Goal: Use online tool/utility: Use online tool/utility

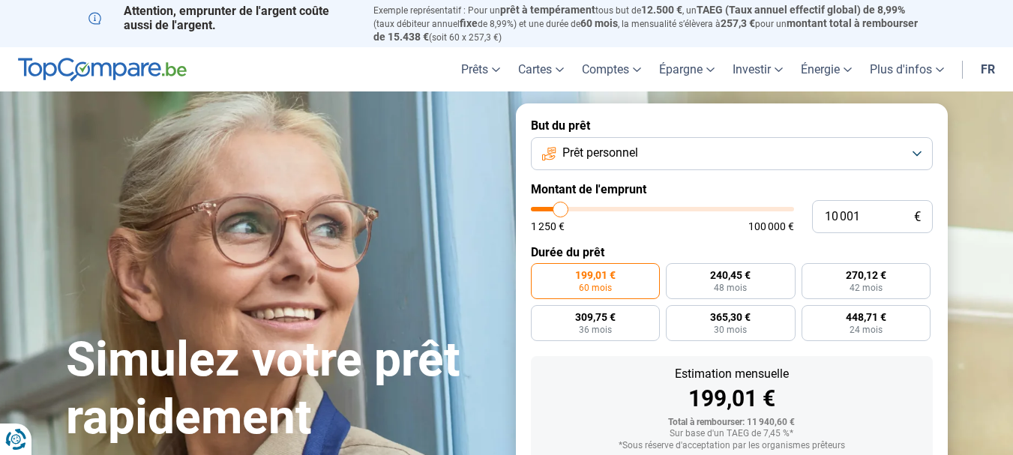
click at [919, 145] on button "Prêt personnel" at bounding box center [732, 153] width 402 height 33
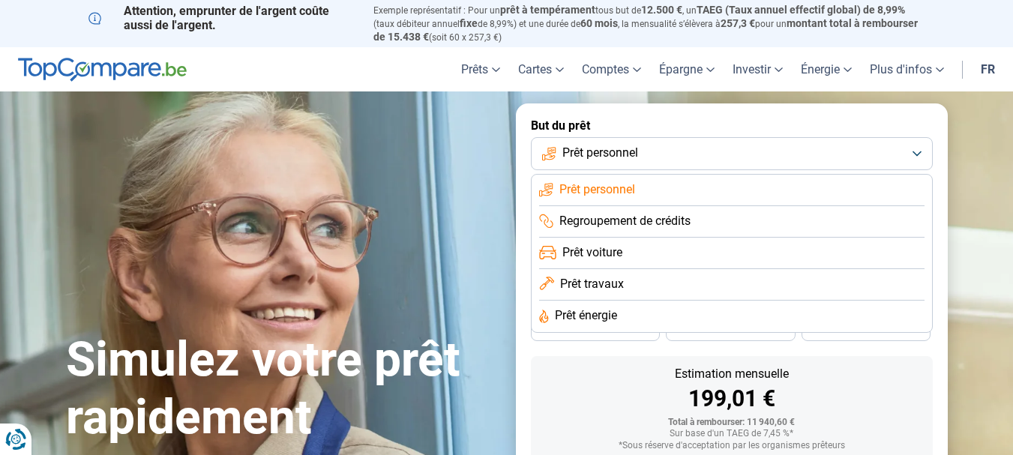
click at [868, 225] on li "Regroupement de crédits" at bounding box center [731, 221] width 385 height 31
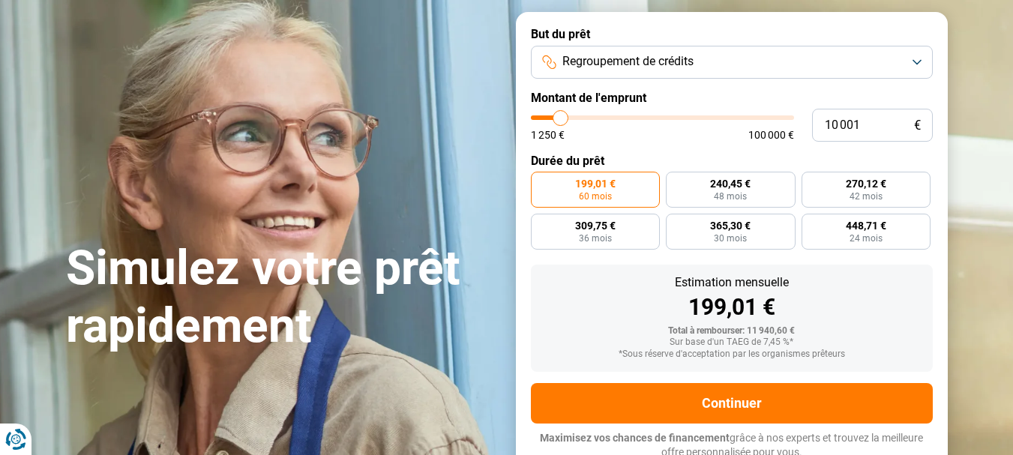
scroll to position [95, 0]
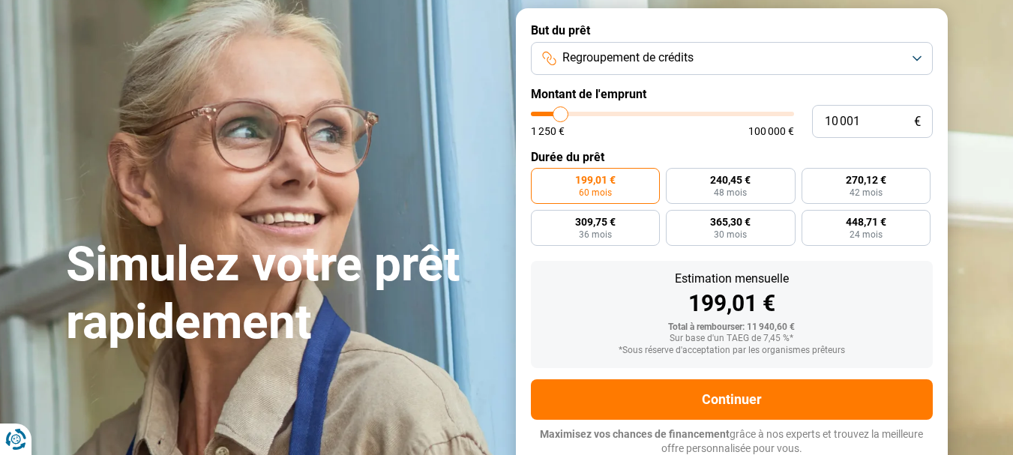
type input "11 000"
type input "11000"
type input "12 000"
type input "12000"
type input "13 000"
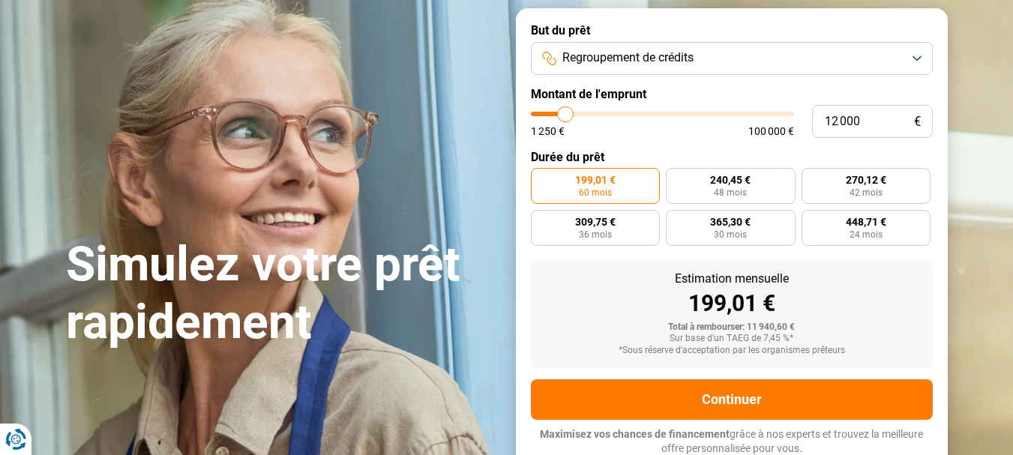
type input "13000"
type input "14 000"
type input "14000"
type input "14 250"
type input "14250"
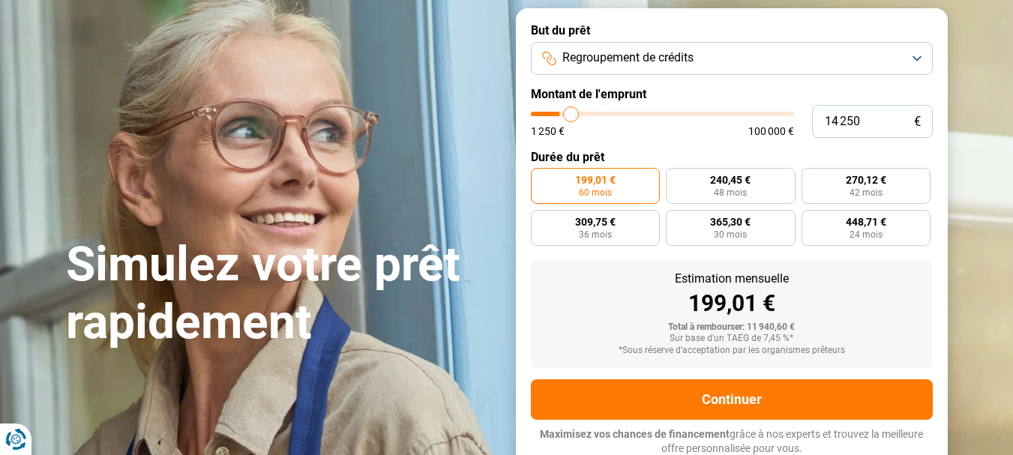
type input "14 500"
type input "14500"
type input "15 000"
type input "15000"
type input "15 500"
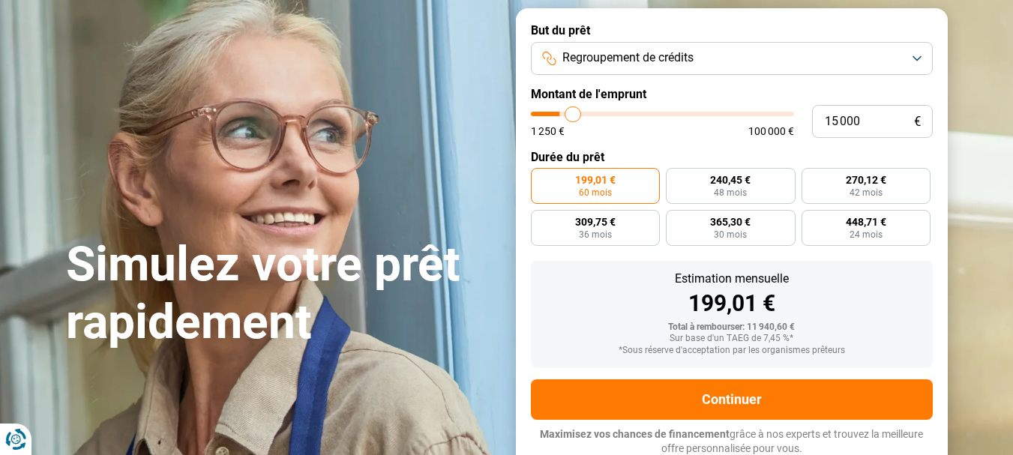
type input "15500"
type input "15 750"
type input "15750"
type input "16 250"
type input "16250"
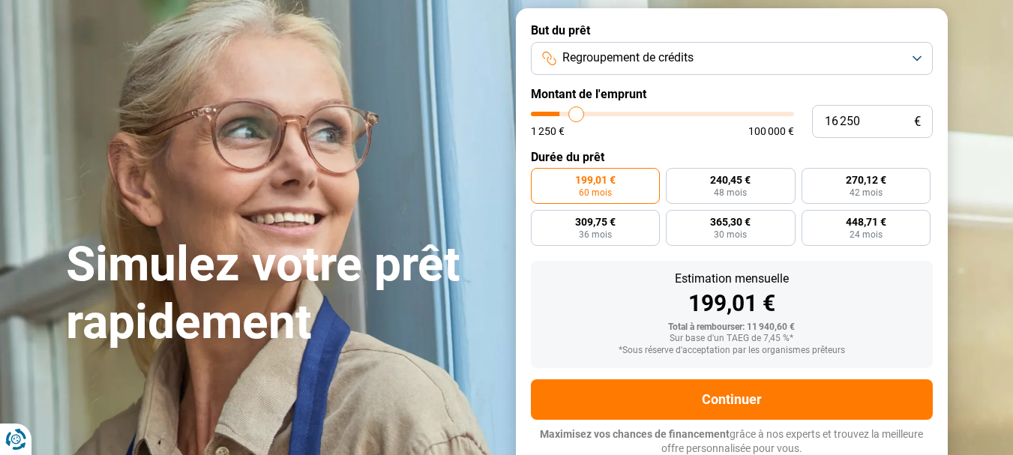
type input "16 500"
type input "16500"
type input "17 250"
type input "17250"
type input "18 000"
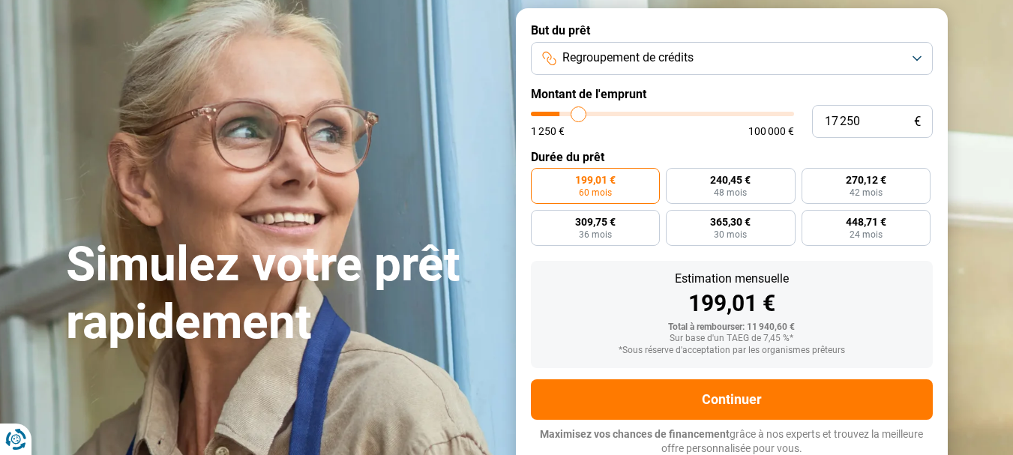
type input "18000"
type input "18 750"
type input "18750"
type input "19 250"
type input "19250"
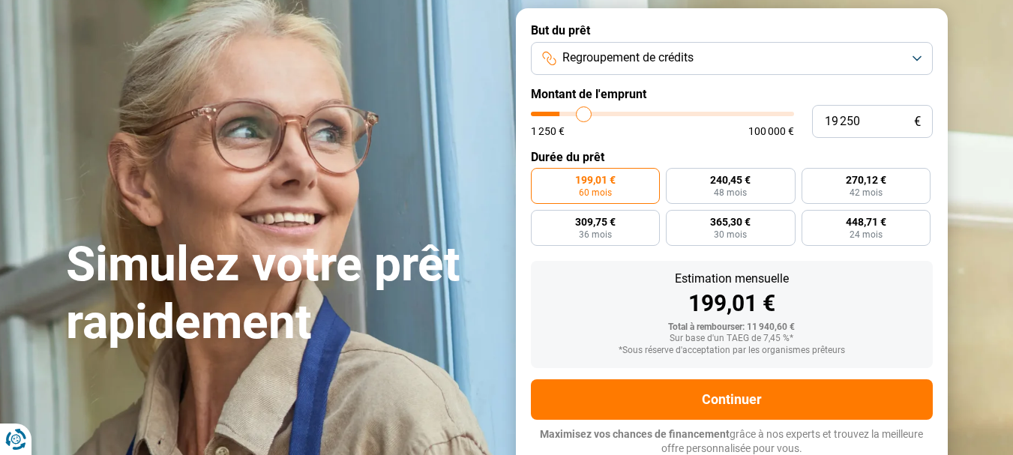
type input "20 250"
type input "20250"
type input "21 250"
type input "21250"
type input "22 000"
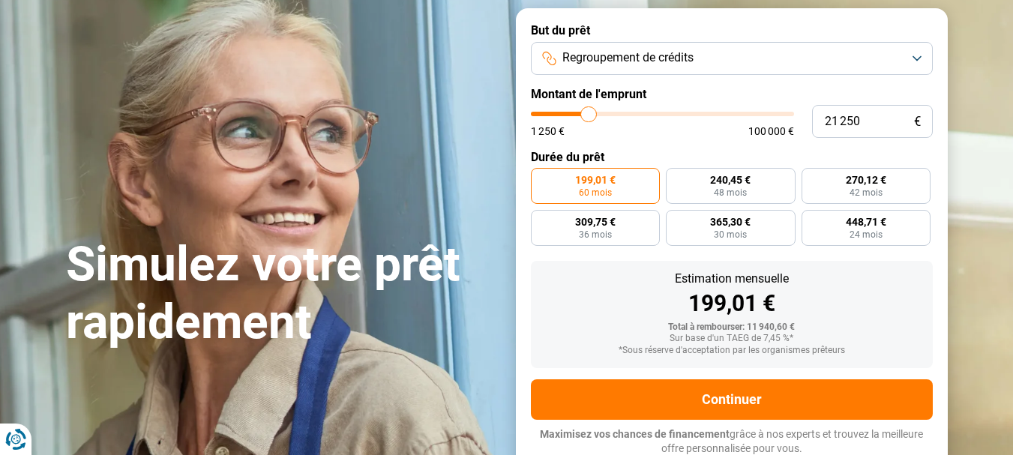
type input "22000"
type input "22 750"
type input "22750"
type input "23 250"
type input "23250"
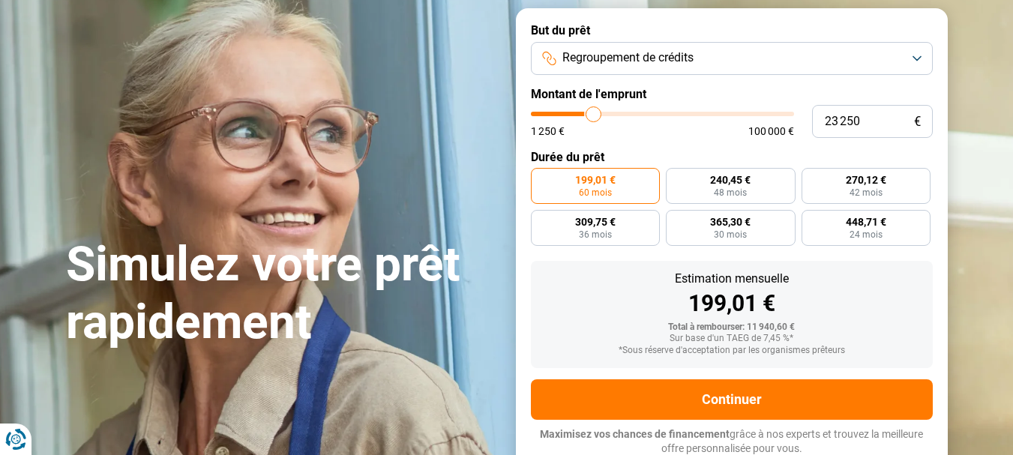
type input "24 250"
type input "24250"
type input "25 000"
type input "25000"
type input "26 250"
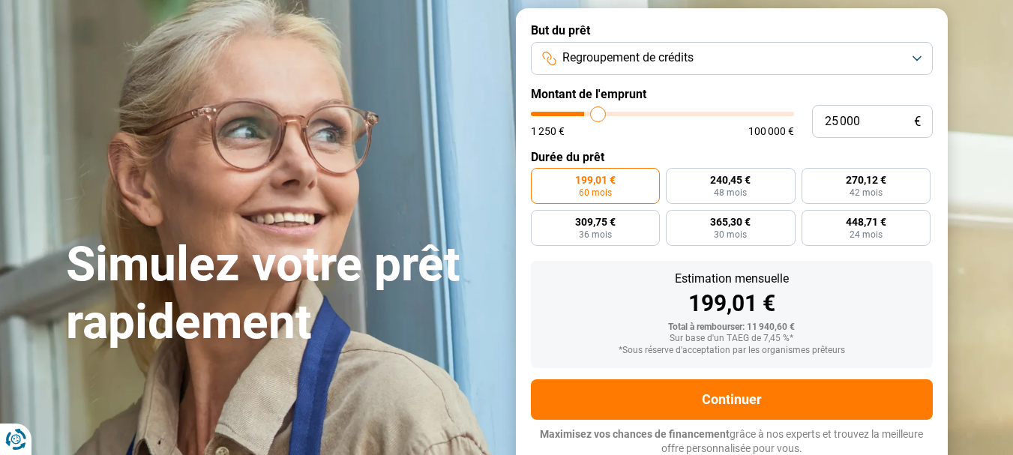
type input "26250"
type input "27 500"
type input "27500"
type input "28 750"
type input "28750"
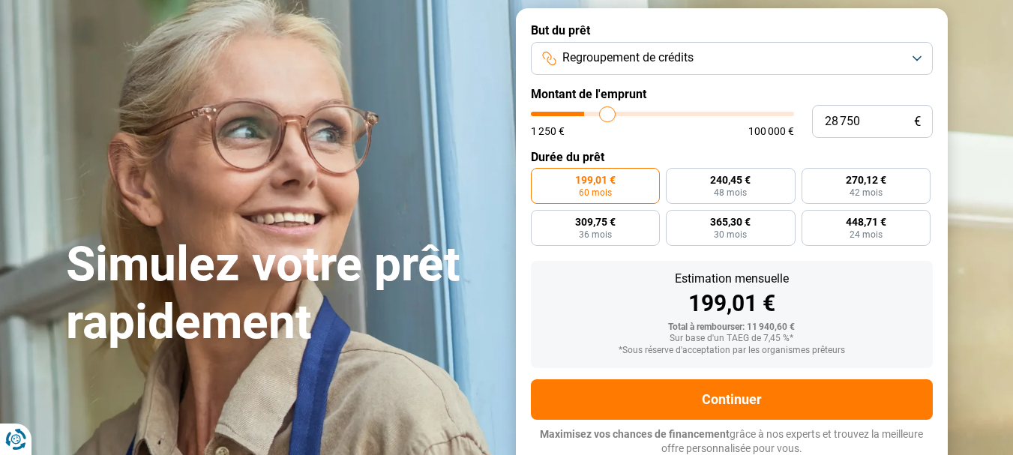
type input "29 750"
type input "29750"
type input "32 000"
type input "32000"
type input "32 750"
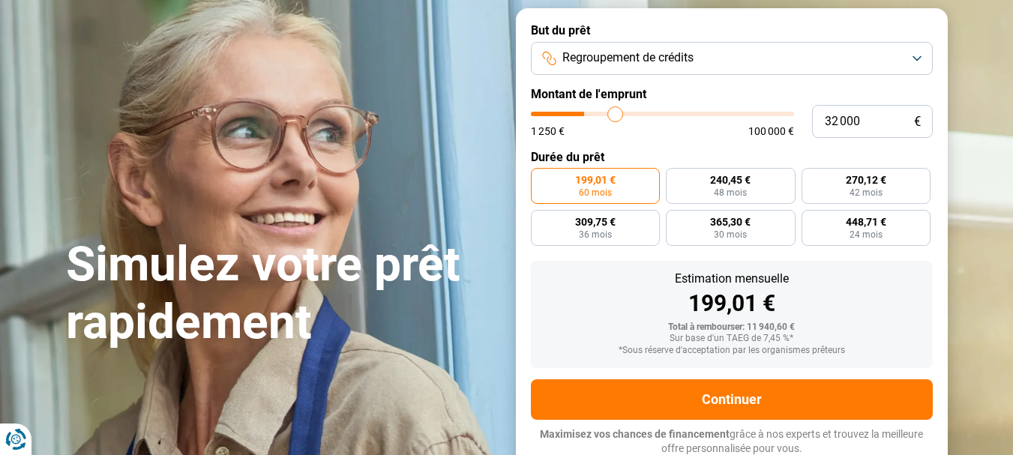
type input "32750"
type input "33 750"
type input "33750"
type input "35 000"
type input "35000"
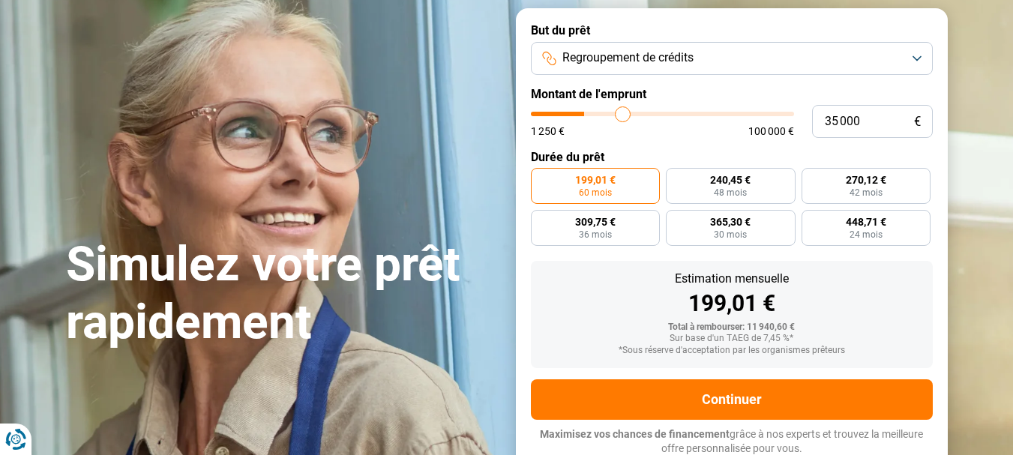
type input "36 250"
type input "36250"
type input "37 750"
type input "37750"
type input "39 750"
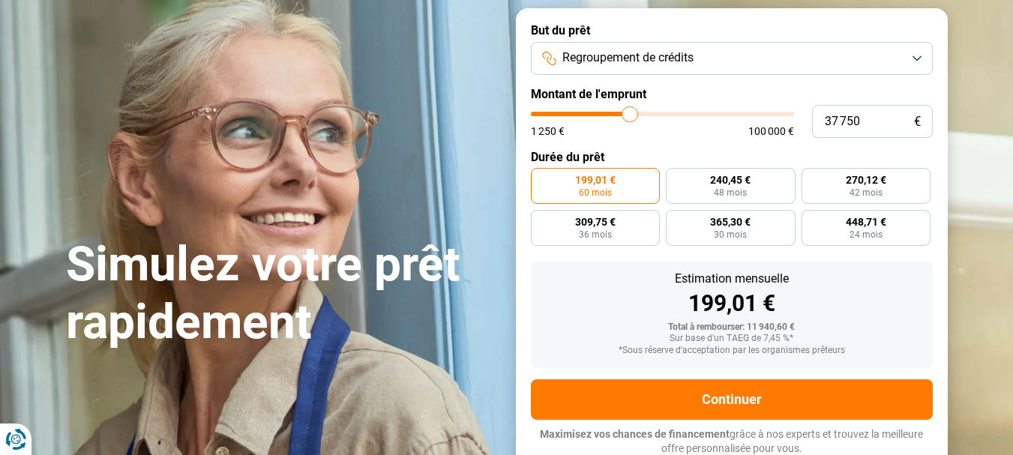
type input "39750"
type input "40 750"
type input "40750"
type input "41 000"
type input "41000"
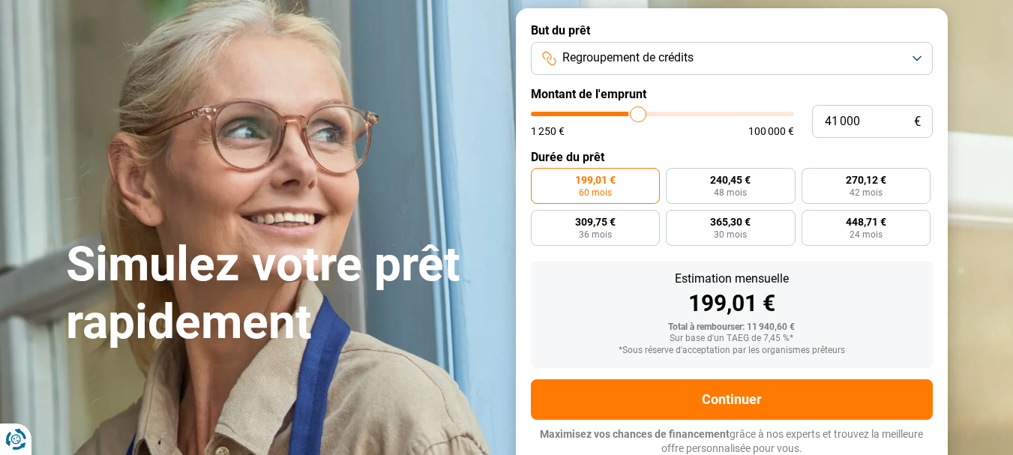
type input "41 500"
type input "41500"
type input "42 000"
type input "42000"
type input "42 500"
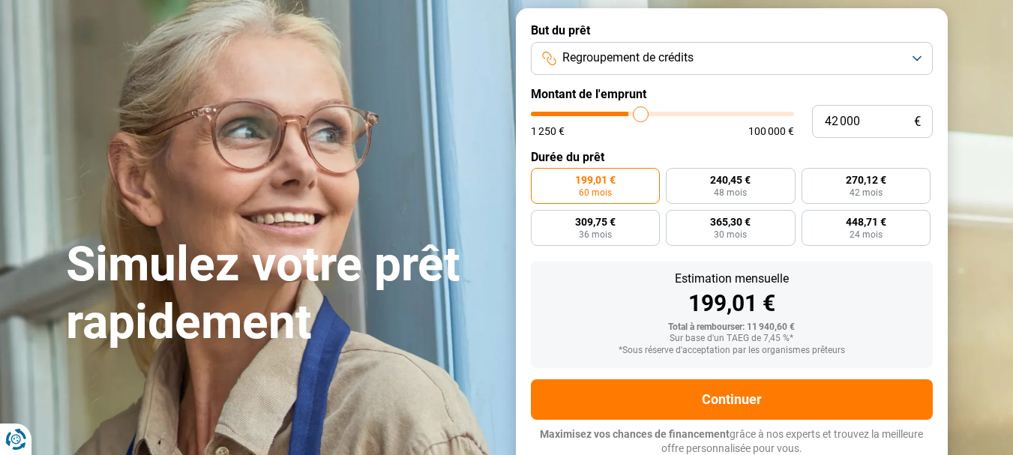
type input "42500"
type input "43 500"
type input "43500"
type input "44 000"
type input "44000"
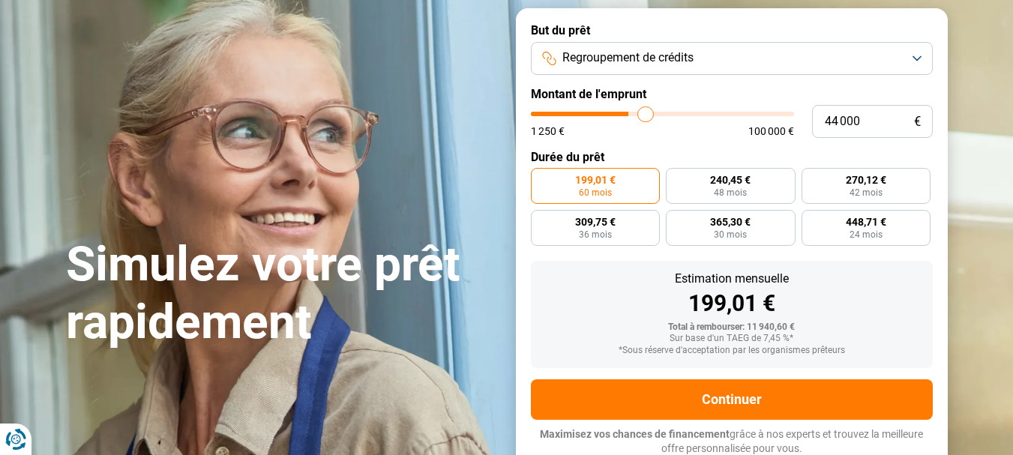
type input "45 000"
type input "45000"
type input "45 750"
type input "45750"
type input "46 500"
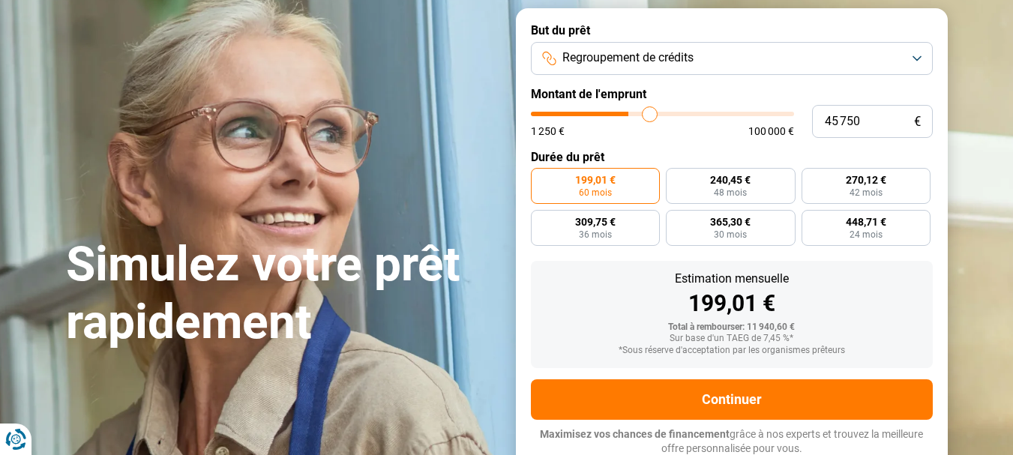
type input "46500"
type input "46 750"
type input "46750"
type input "48 000"
type input "48000"
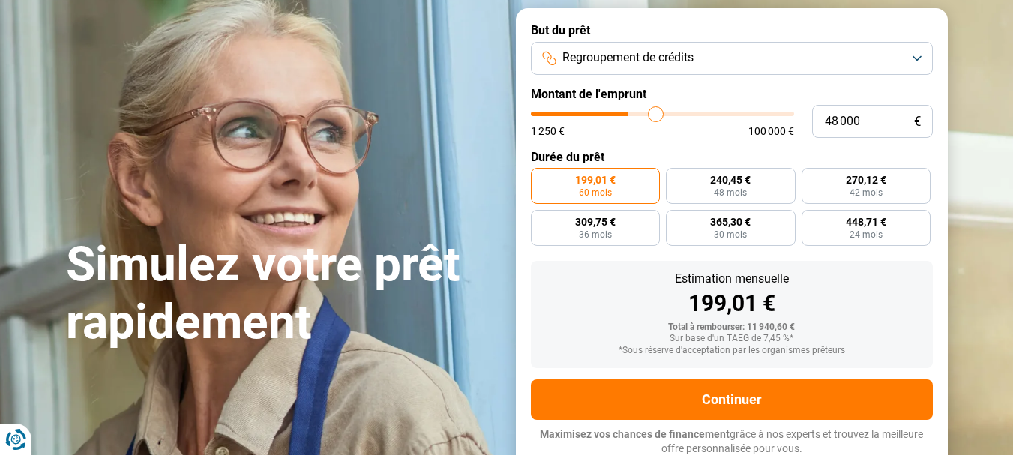
type input "48 500"
type input "48500"
type input "51 000"
type input "51000"
type input "52 500"
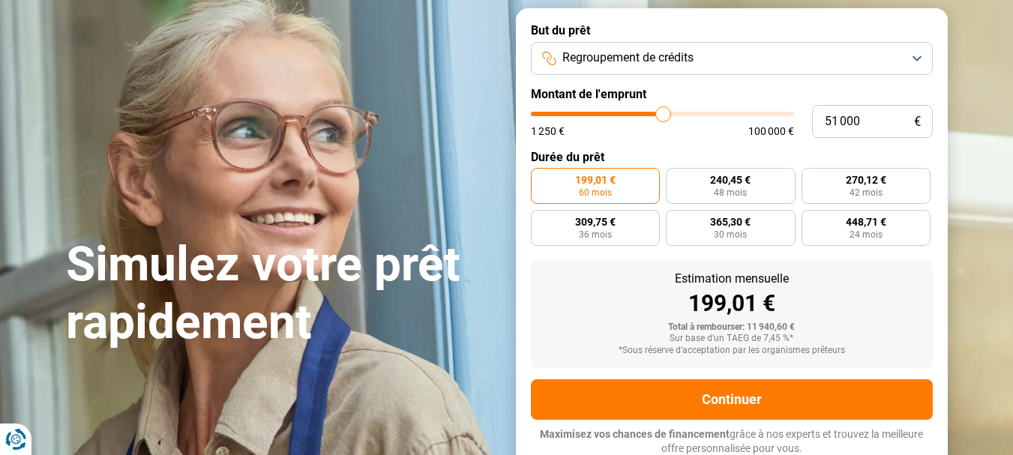
type input "52500"
type input "53 000"
type input "53000"
type input "53 250"
type input "53250"
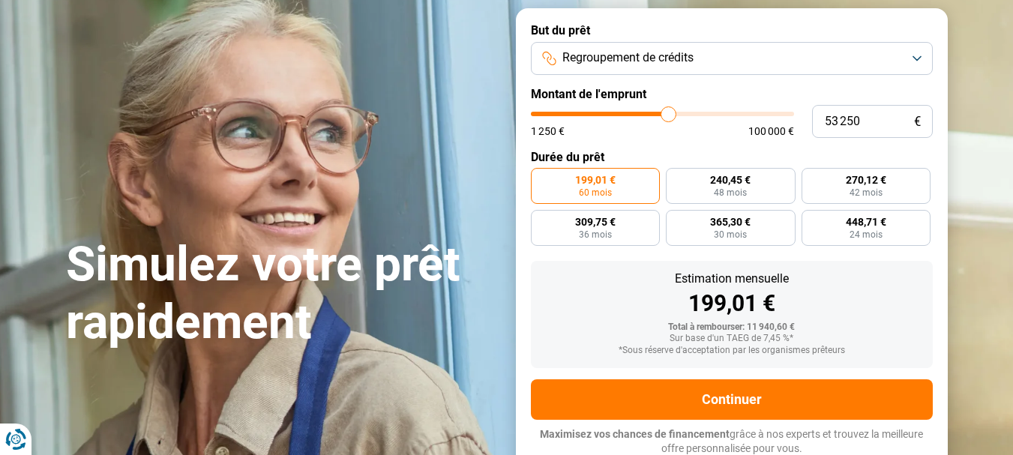
type input "53 500"
type input "53500"
type input "54 500"
type input "54500"
type input "54 750"
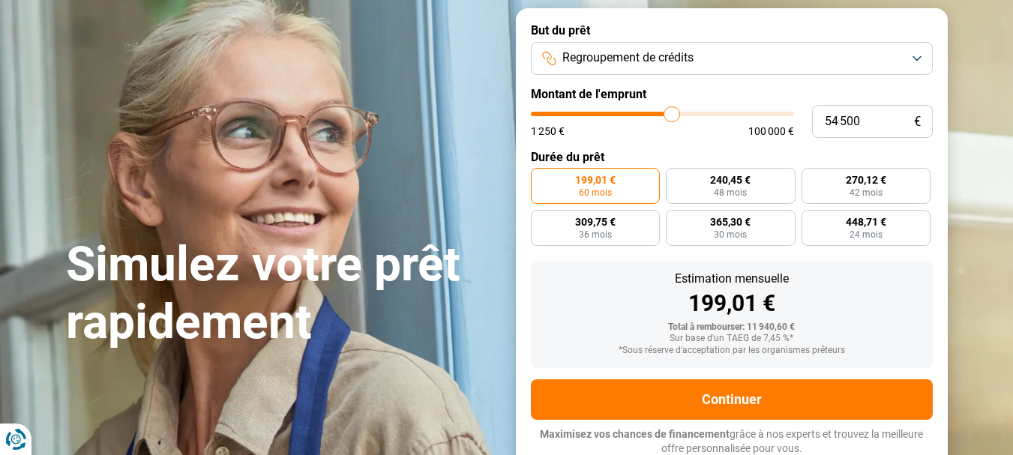
type input "54750"
type input "55 000"
type input "55000"
type input "55 750"
type input "55750"
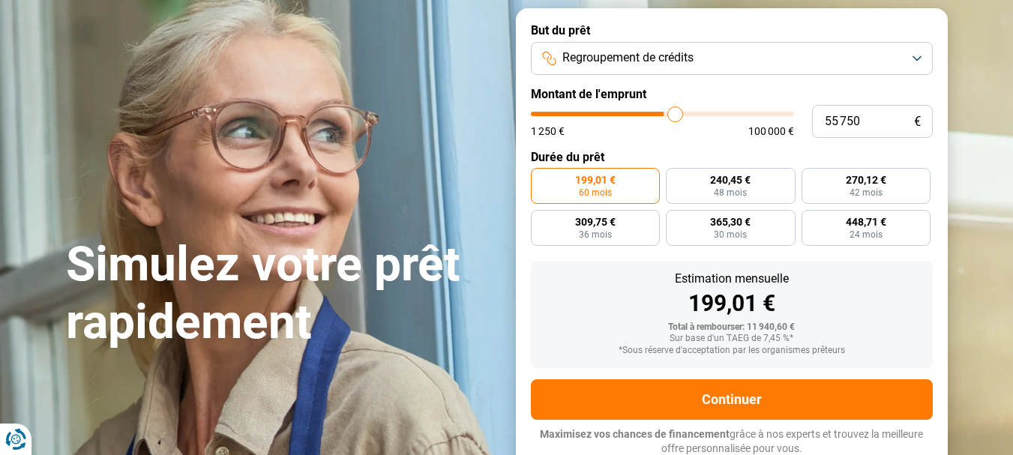
type input "56 500"
type input "56500"
type input "57 500"
type input "57500"
type input "58 500"
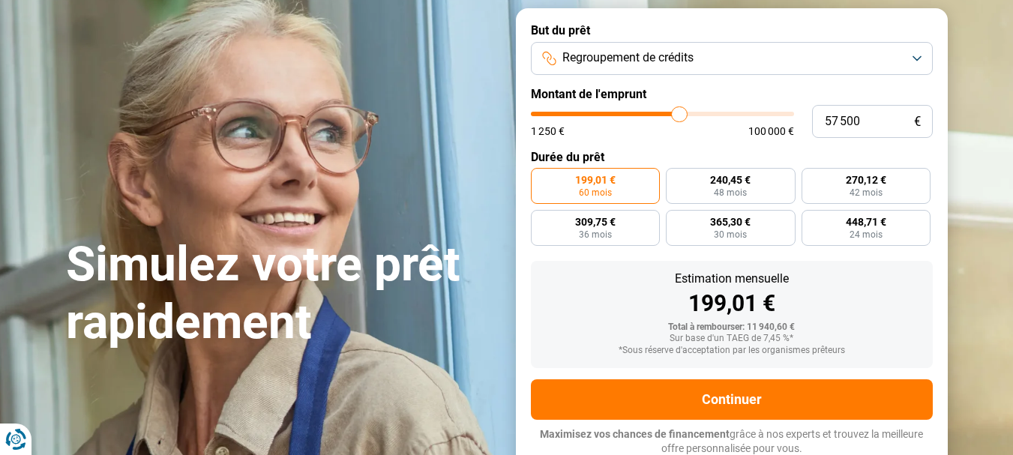
type input "58500"
type input "59 000"
type input "59000"
type input "59 250"
type input "59250"
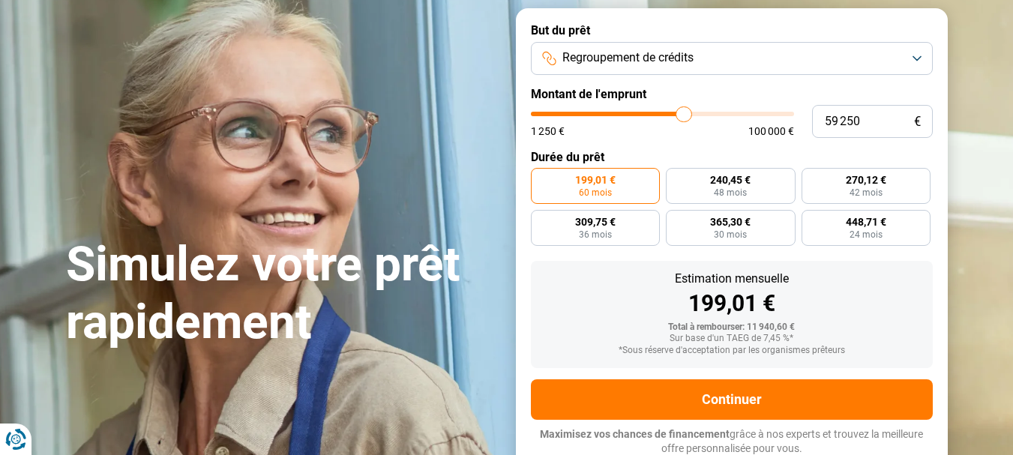
type input "59 500"
type input "59500"
type input "60 000"
type input "60000"
type input "60 250"
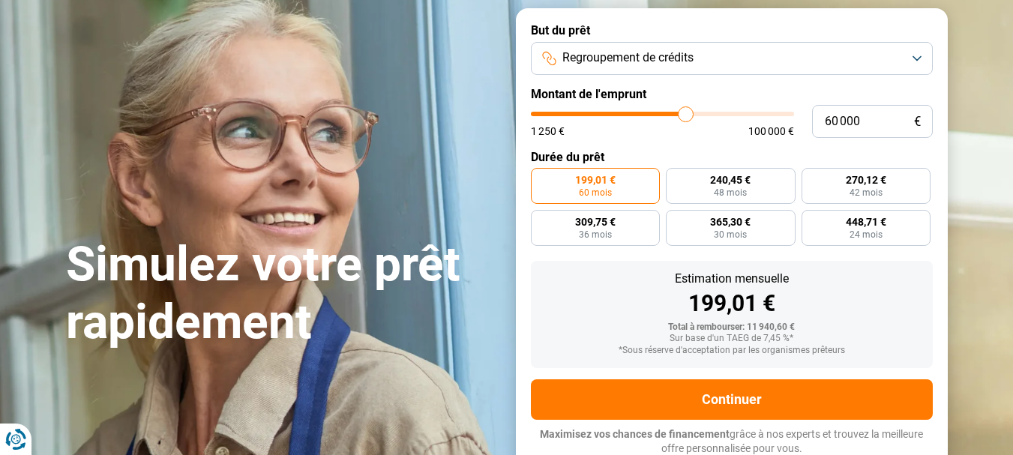
type input "60250"
type input "60 500"
type input "60500"
type input "60 750"
type input "60750"
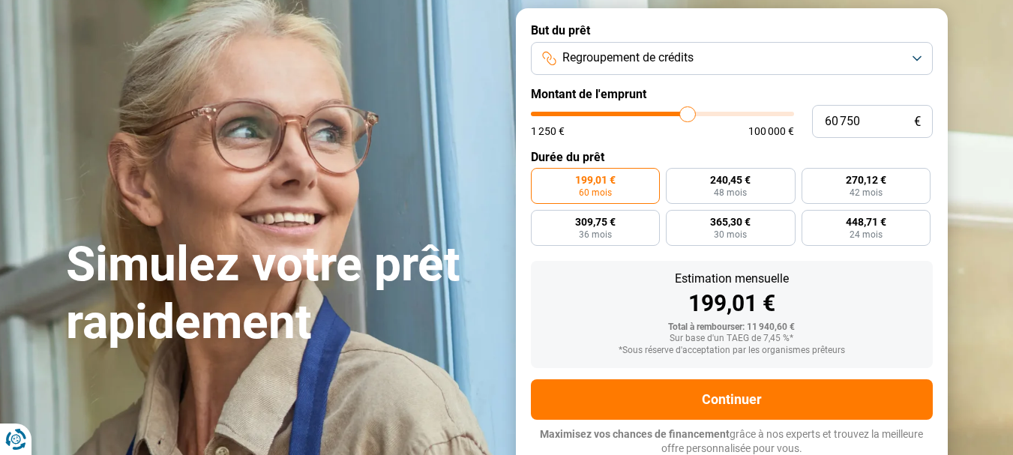
type input "61 500"
type input "61500"
type input "62 000"
type input "62000"
type input "62 250"
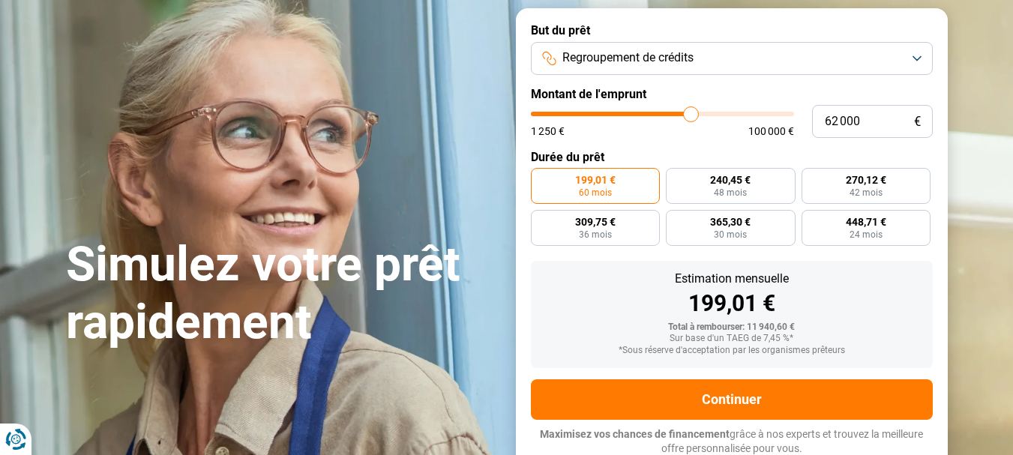
type input "62250"
type input "62 500"
type input "62500"
type input "63 250"
type input "63250"
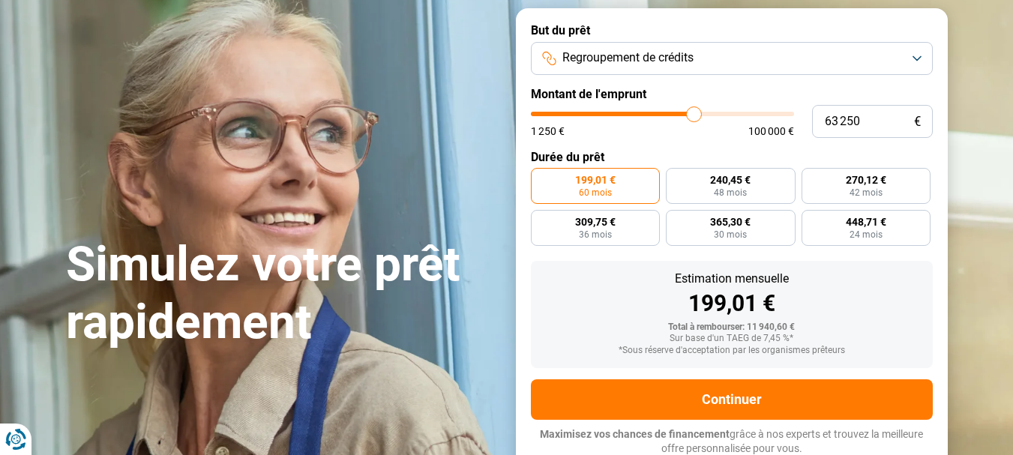
type input "63 750"
type input "63750"
type input "64 500"
type input "64500"
type input "64 750"
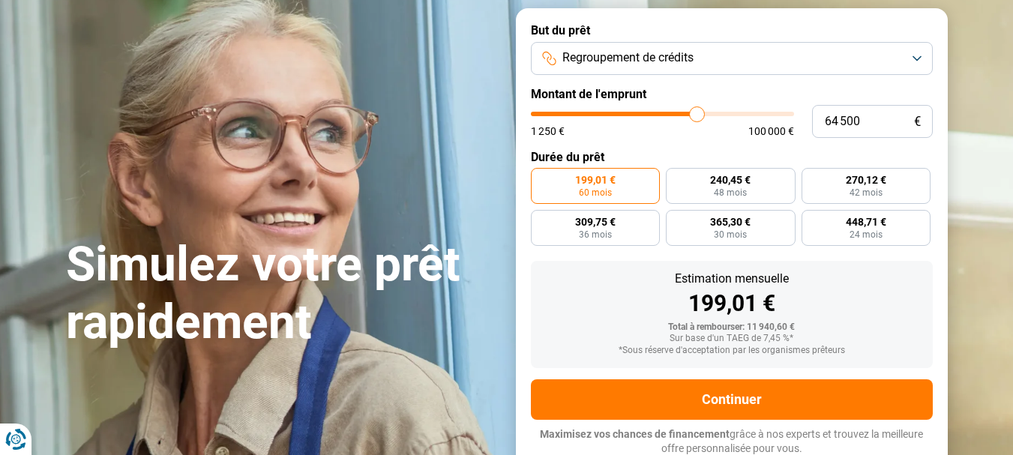
type input "64750"
type input "65 250"
type input "65250"
type input "65 750"
type input "65750"
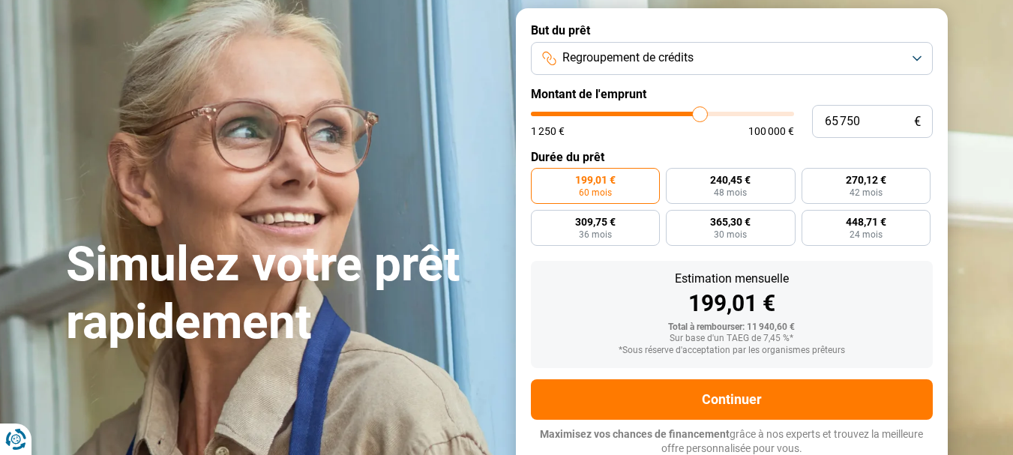
type input "66 000"
type input "66000"
type input "66 250"
type input "66250"
type input "66 500"
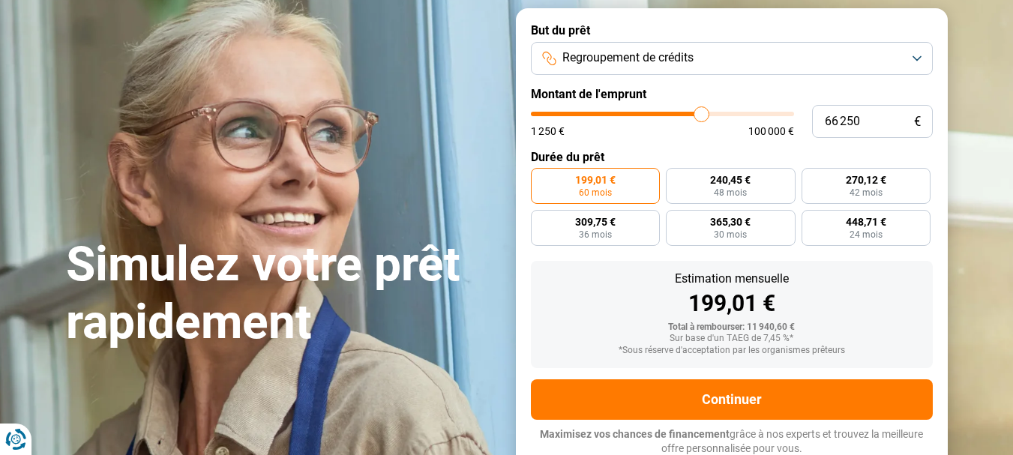
type input "66500"
type input "66 750"
type input "66750"
type input "67 250"
type input "67250"
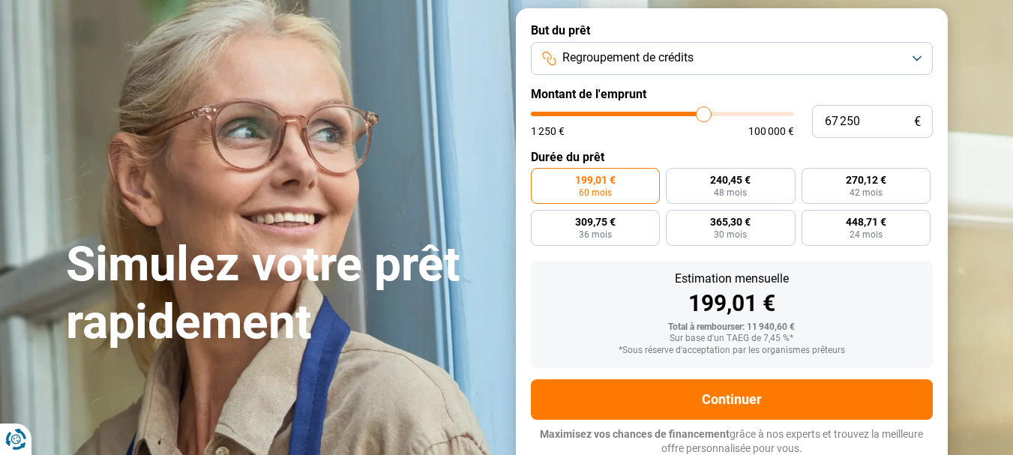
type input "67 500"
type input "67500"
type input "67 750"
type input "67750"
type input "68 250"
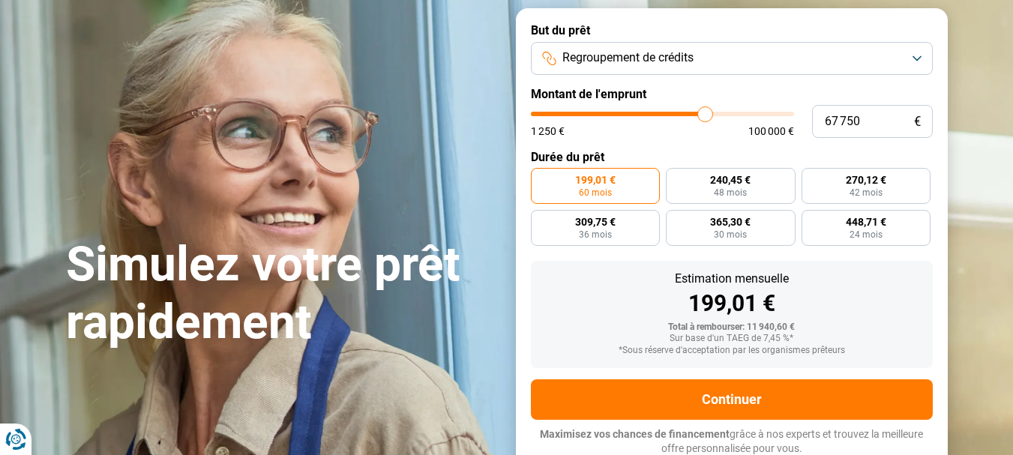
type input "68250"
type input "68 750"
type input "68750"
type input "69 000"
type input "69000"
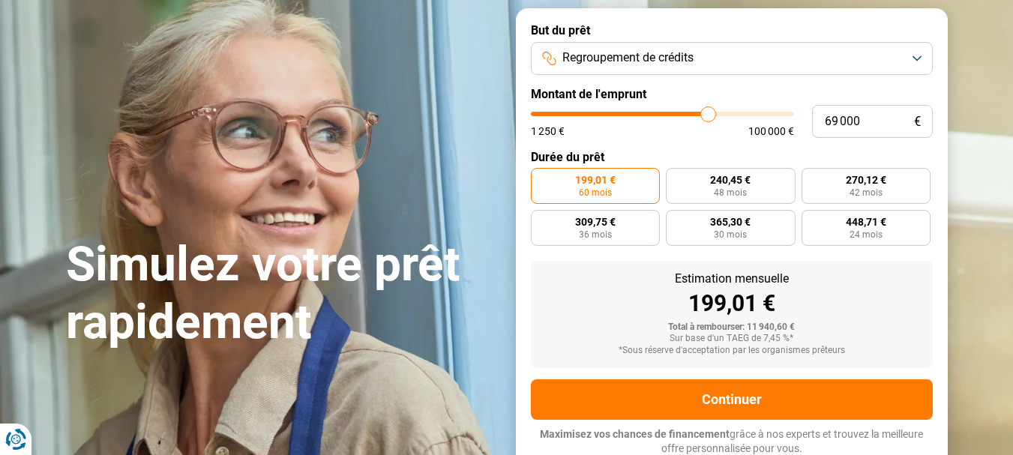
type input "69 250"
type input "69250"
type input "69 750"
type input "69750"
type input "70 250"
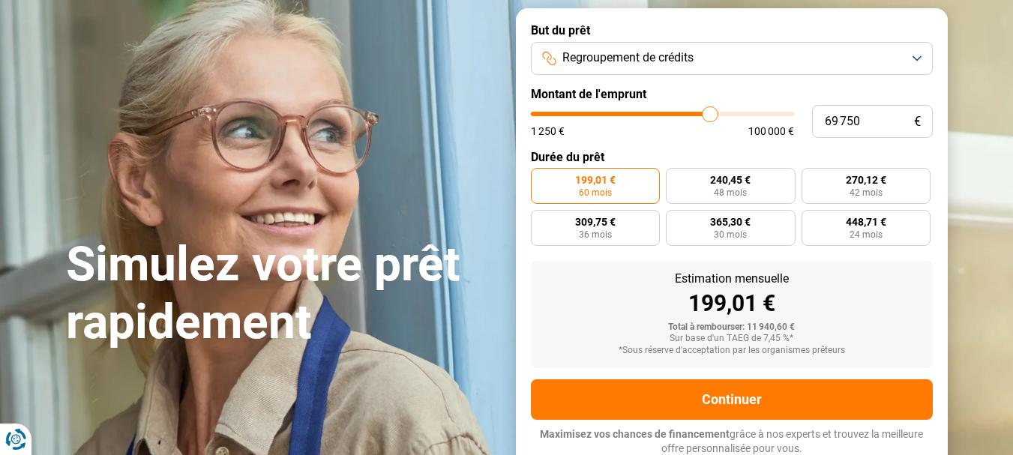
type input "70250"
type input "70 500"
type input "70500"
type input "69 750"
type input "69750"
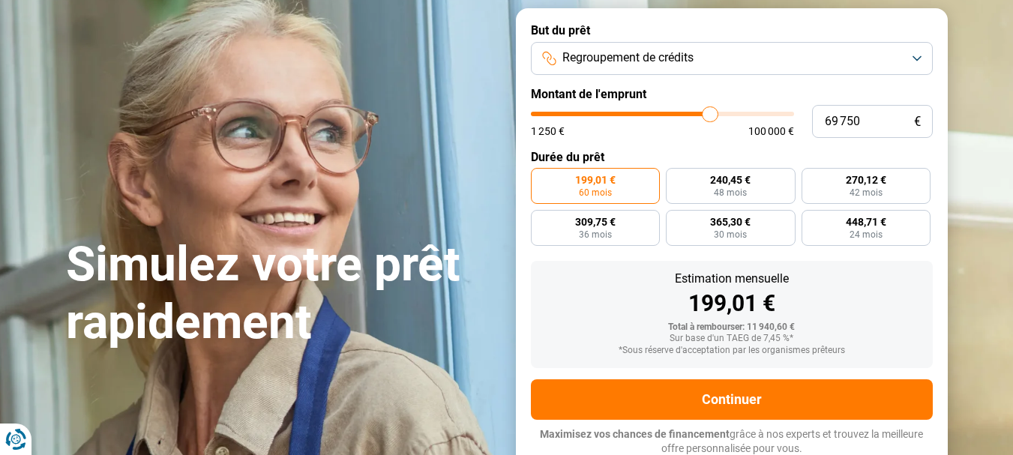
type input "69 500"
type input "69500"
type input "69 250"
type input "69250"
type input "69 000"
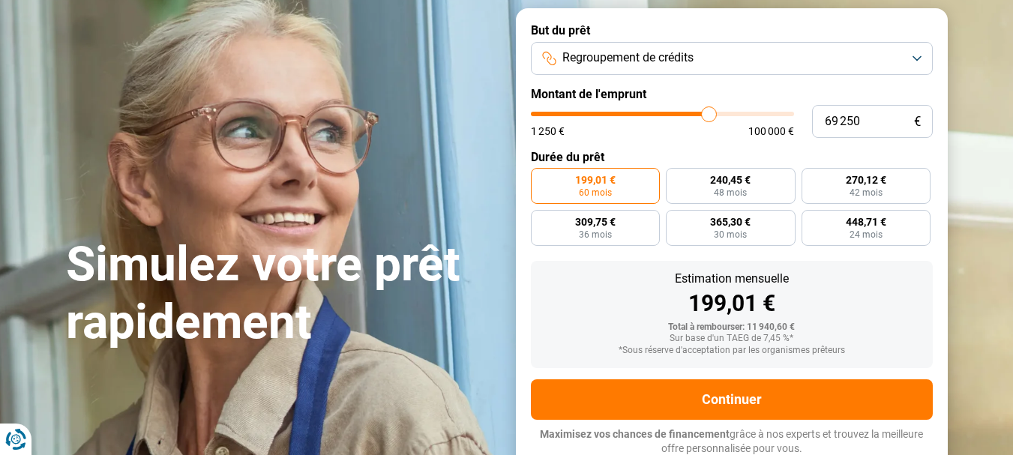
type input "69000"
type input "69 250"
type input "69250"
type input "69 500"
type input "69500"
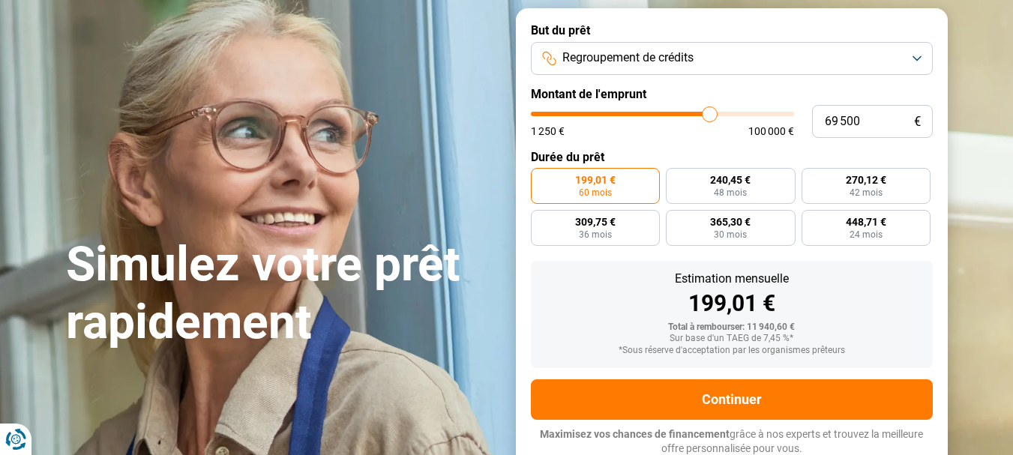
type input "69 750"
type input "69750"
type input "70 250"
type input "70250"
type input "70 500"
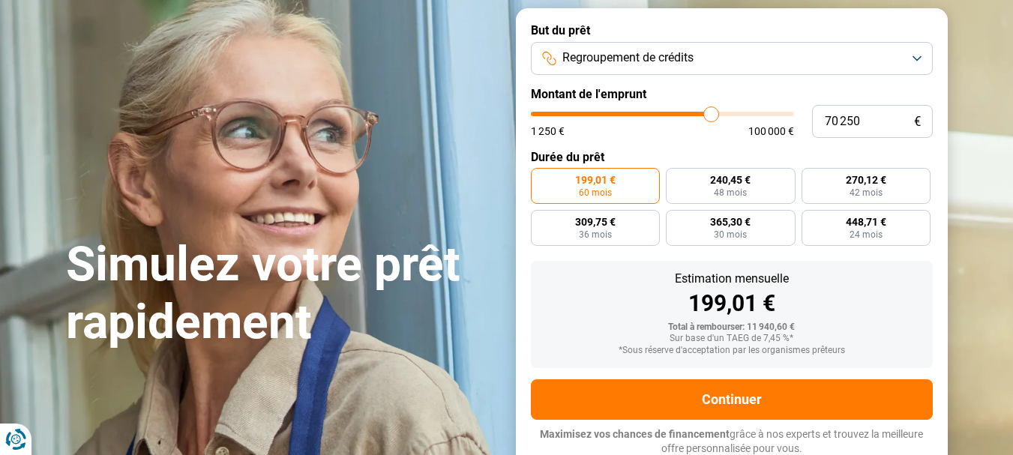
type input "70500"
type input "70 750"
type input "70750"
type input "71 250"
type input "71250"
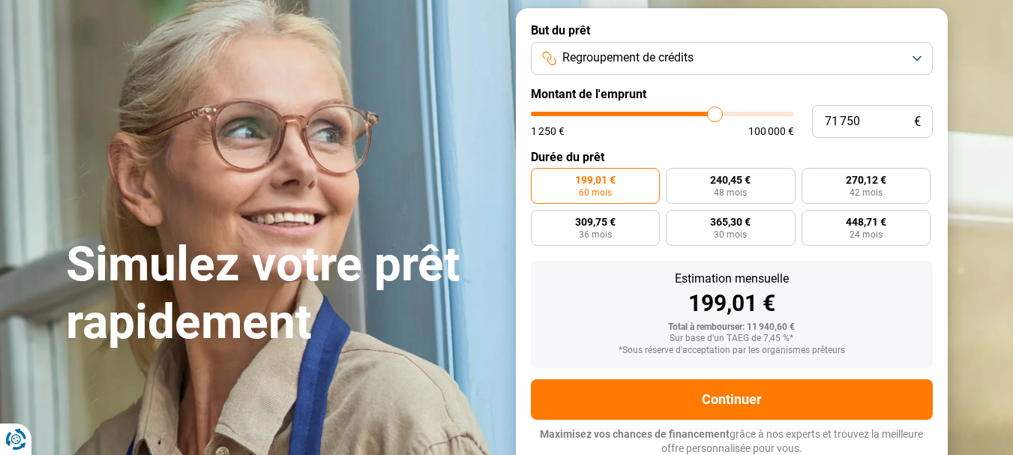
drag, startPoint x: 560, startPoint y: 111, endPoint x: 715, endPoint y: 100, distance: 154.9
click at [715, 112] on input "range" at bounding box center [662, 114] width 263 height 4
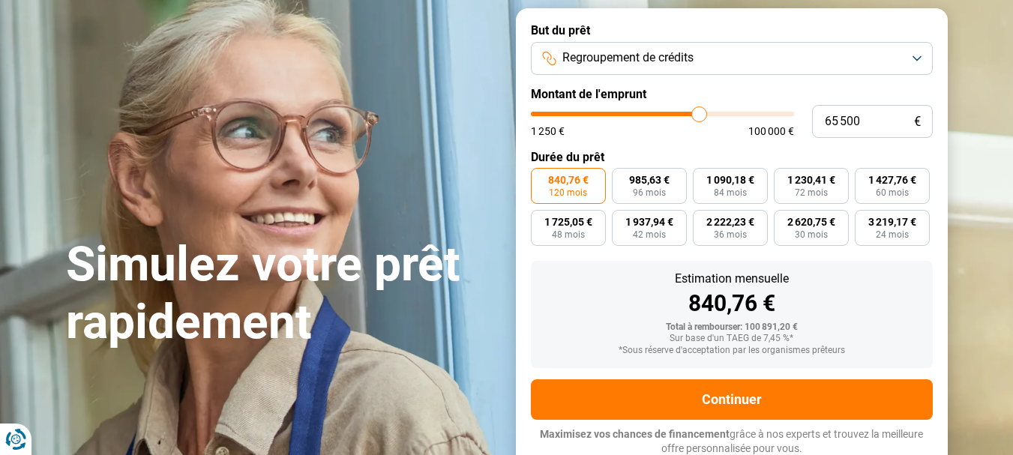
click at [700, 112] on input "range" at bounding box center [662, 114] width 263 height 4
click at [708, 112] on input "range" at bounding box center [662, 114] width 263 height 4
click at [710, 112] on input "range" at bounding box center [662, 114] width 263 height 4
click at [715, 112] on input "range" at bounding box center [662, 114] width 263 height 4
click at [718, 112] on input "range" at bounding box center [662, 114] width 263 height 4
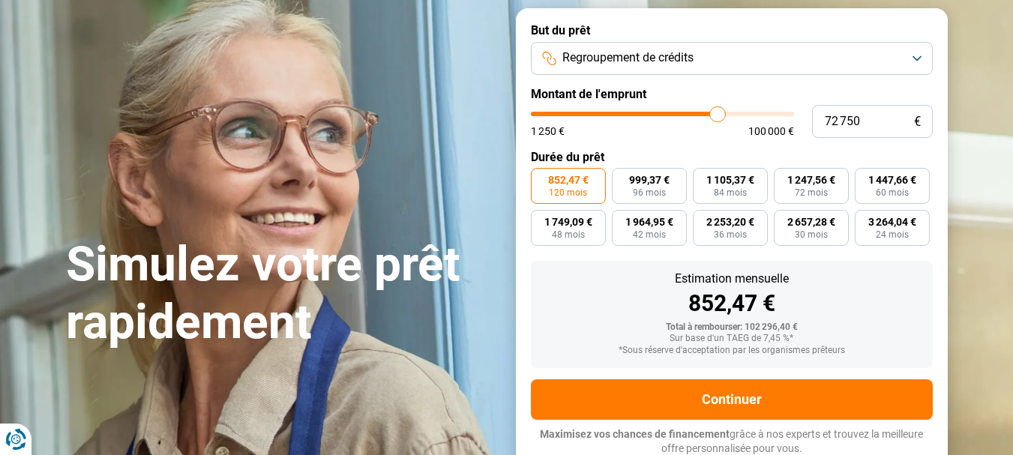
click at [712, 112] on input "range" at bounding box center [662, 114] width 263 height 4
click at [709, 112] on input "range" at bounding box center [662, 114] width 263 height 4
click at [706, 112] on input "range" at bounding box center [662, 114] width 263 height 4
click at [709, 112] on input "range" at bounding box center [662, 114] width 263 height 4
click at [710, 112] on input "range" at bounding box center [662, 114] width 263 height 4
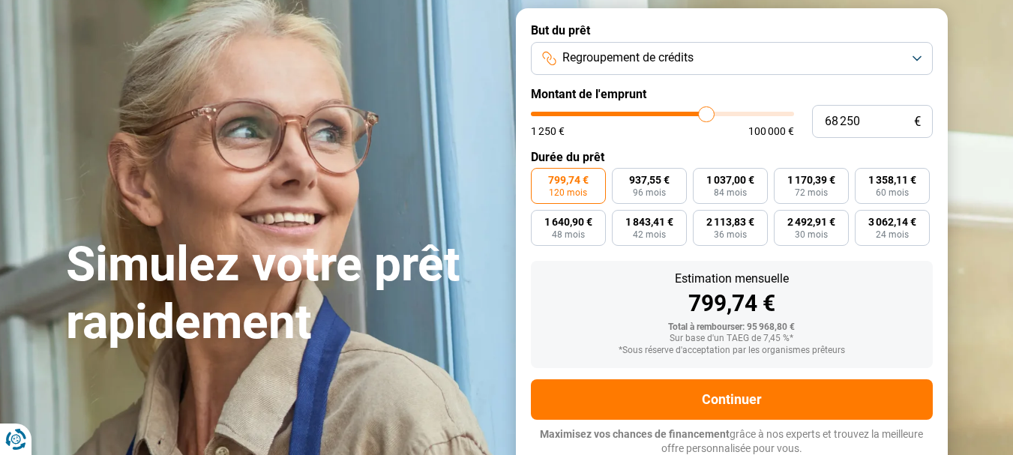
click at [712, 112] on input "range" at bounding box center [662, 114] width 263 height 4
click at [714, 112] on input "range" at bounding box center [662, 114] width 263 height 4
drag, startPoint x: 704, startPoint y: 110, endPoint x: 712, endPoint y: 112, distance: 8.4
click at [712, 112] on input "range" at bounding box center [662, 114] width 263 height 4
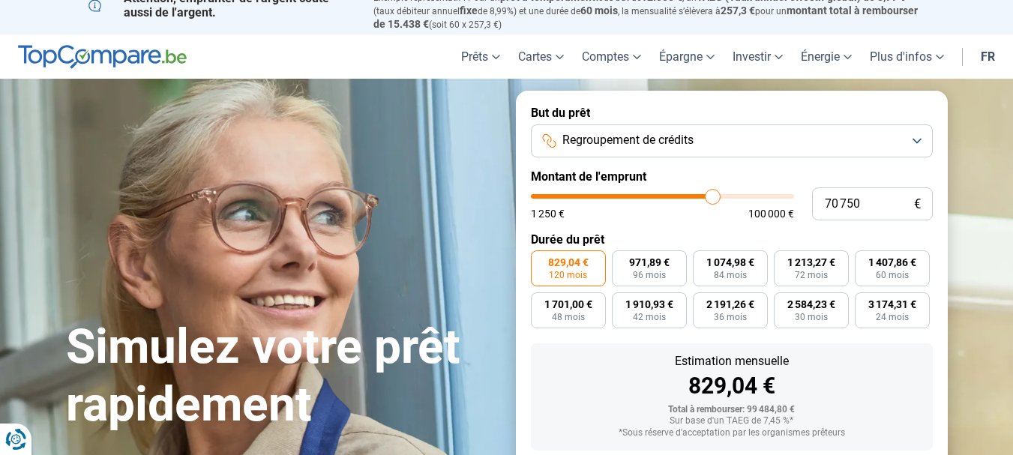
scroll to position [0, 0]
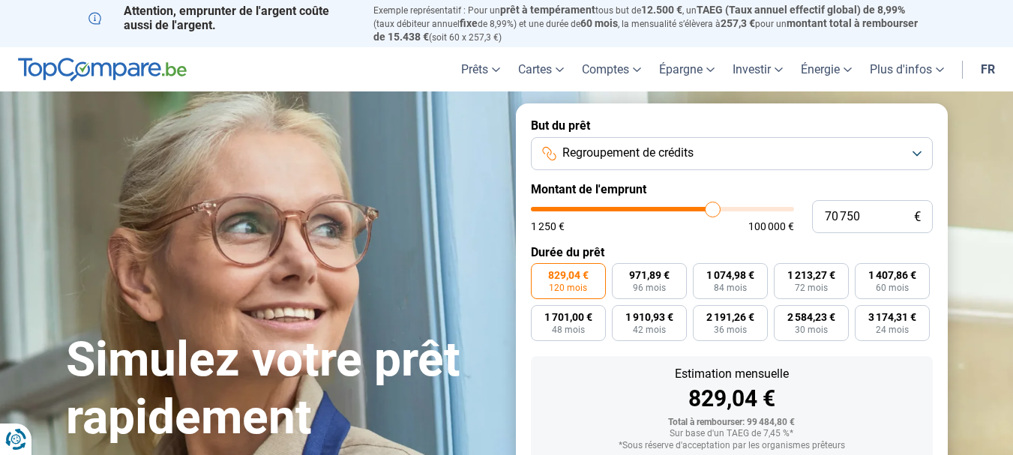
click at [569, 277] on span "829,04 €" at bounding box center [568, 275] width 40 height 10
click at [541, 273] on input "829,04 € 120 mois" at bounding box center [536, 268] width 10 height 10
